Goal: Navigation & Orientation: Find specific page/section

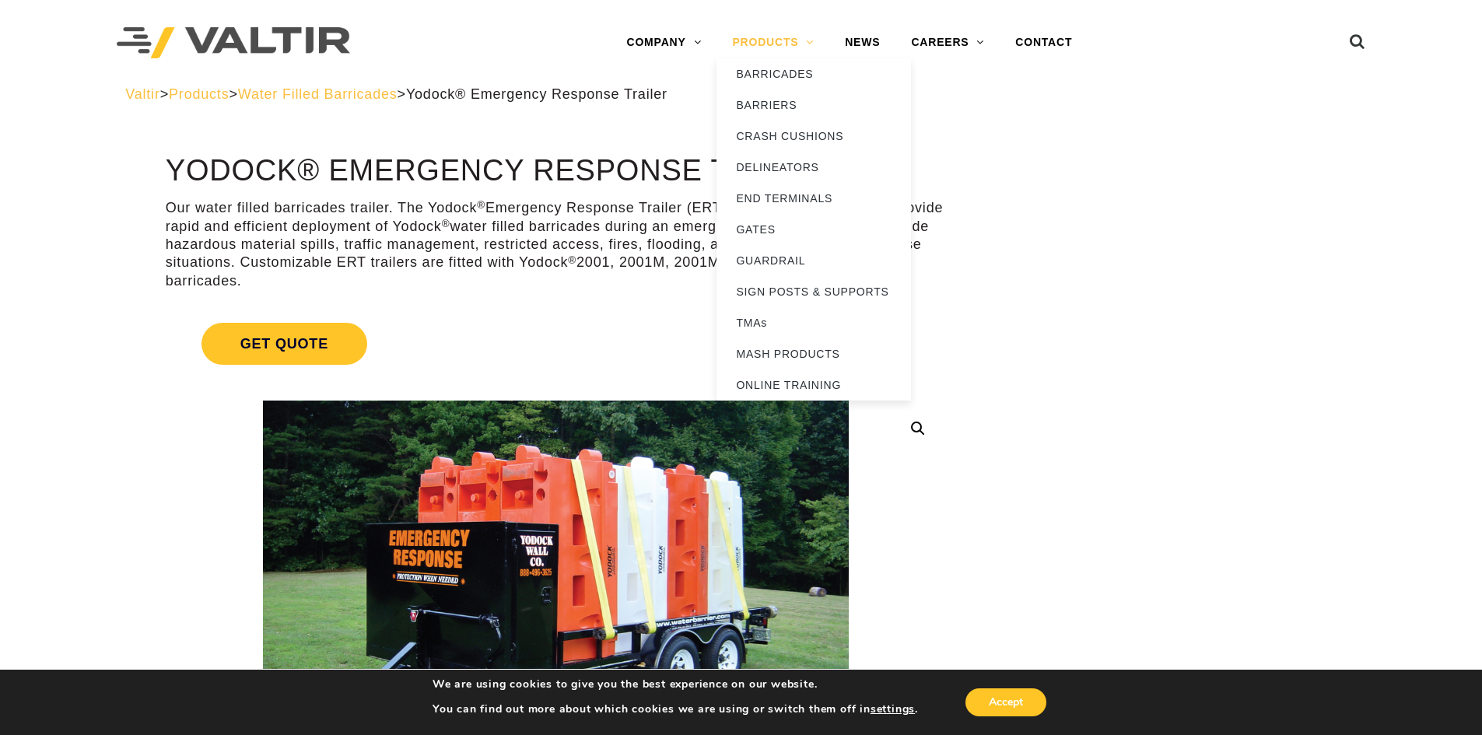
click at [762, 44] on link "PRODUCTS" at bounding box center [773, 42] width 113 height 31
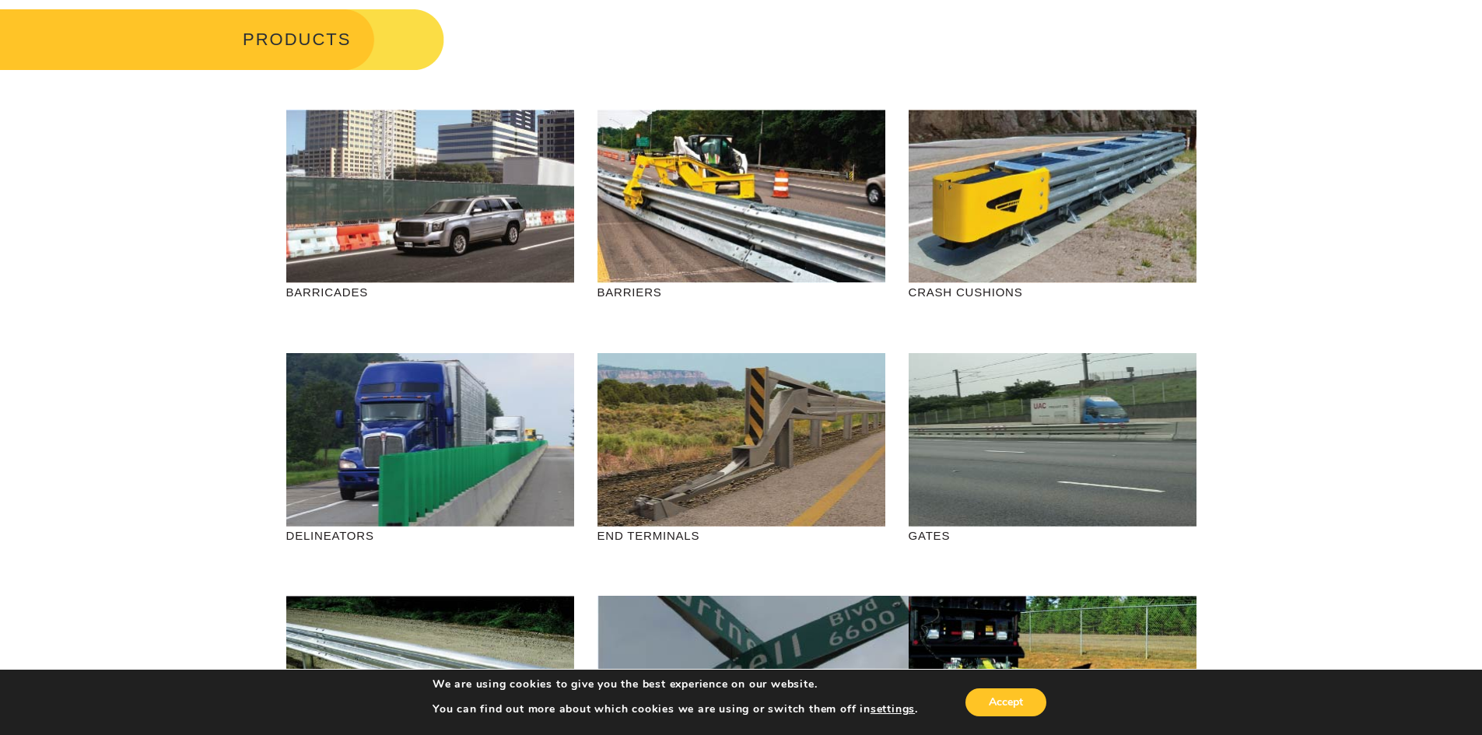
scroll to position [78, 0]
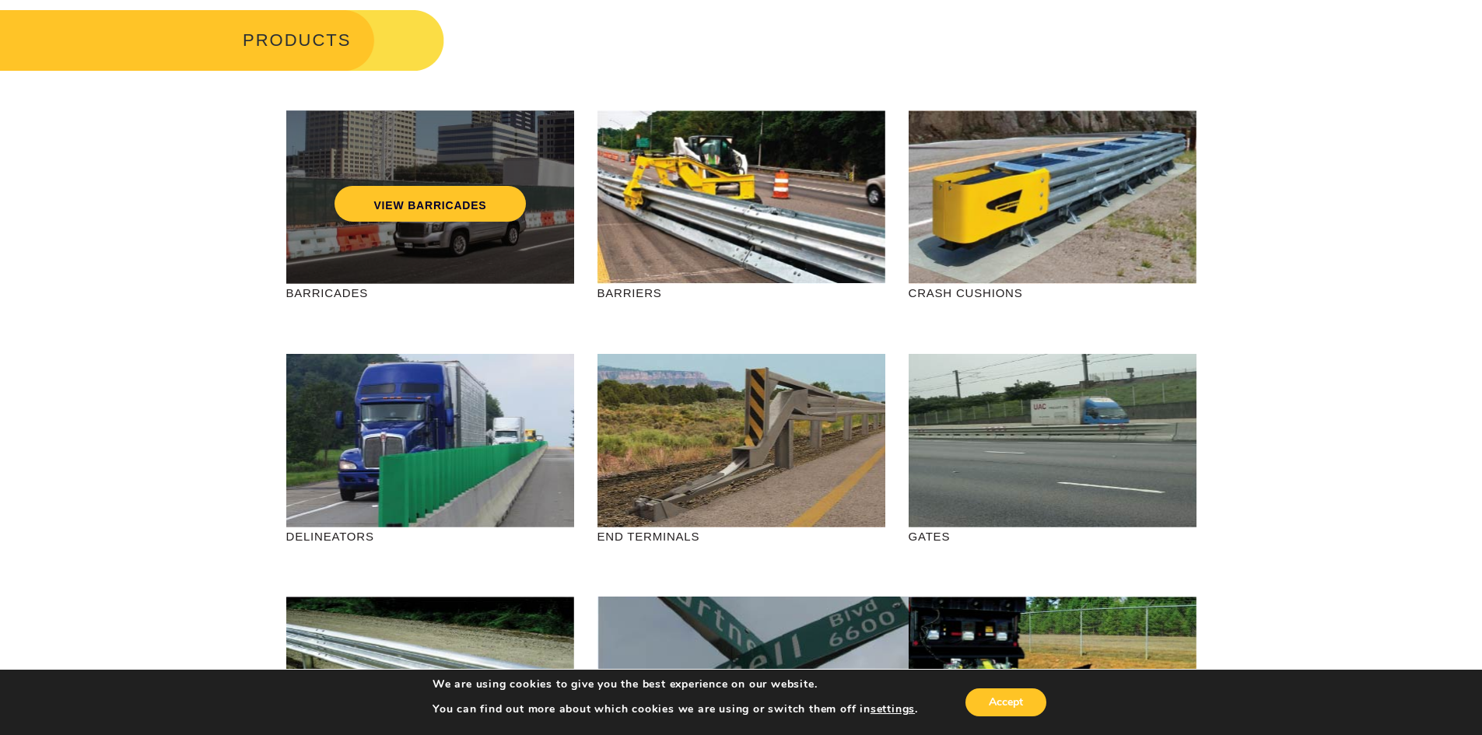
click at [402, 248] on div "VIEW BARRICADES" at bounding box center [430, 196] width 288 height 173
click at [407, 207] on link "VIEW BARRICADES" at bounding box center [430, 204] width 191 height 36
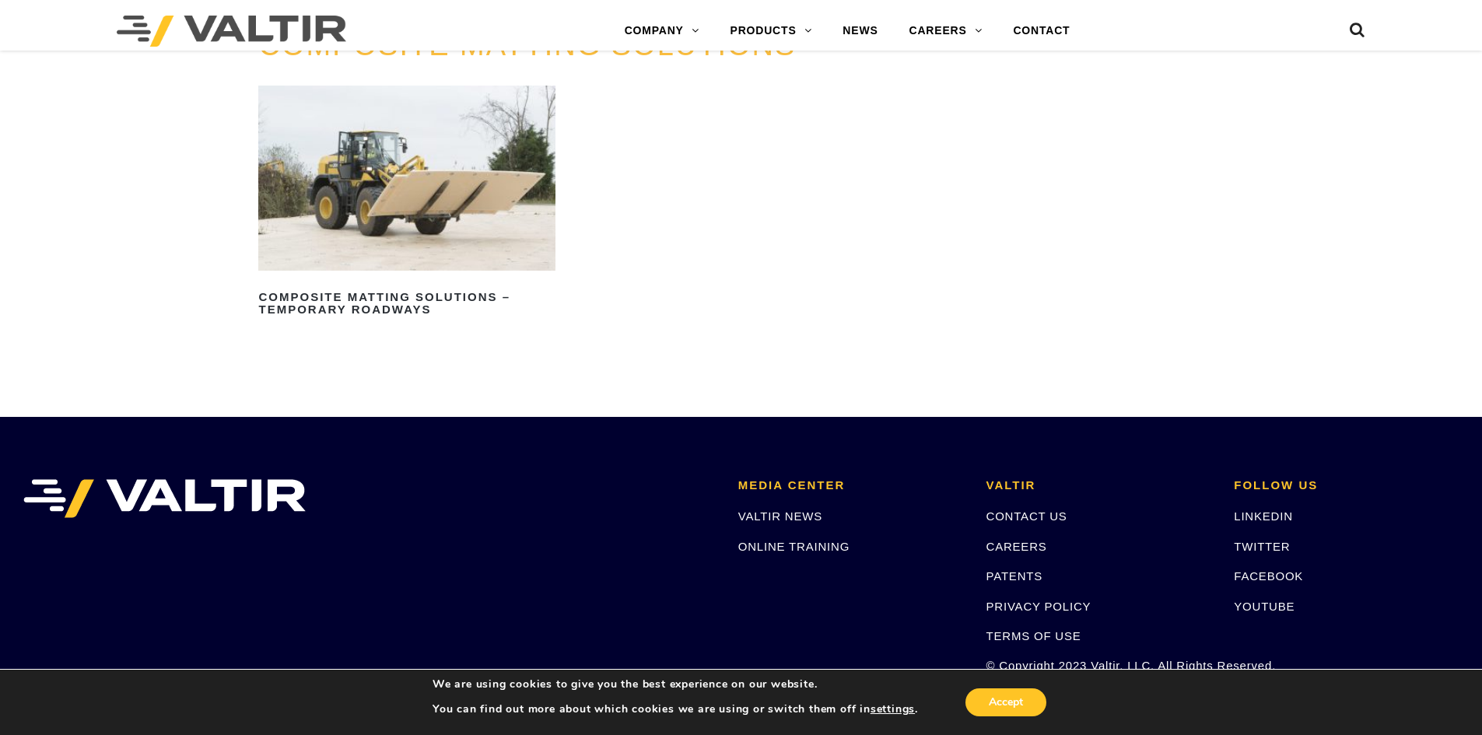
scroll to position [2023, 0]
